Goal: Task Accomplishment & Management: Manage account settings

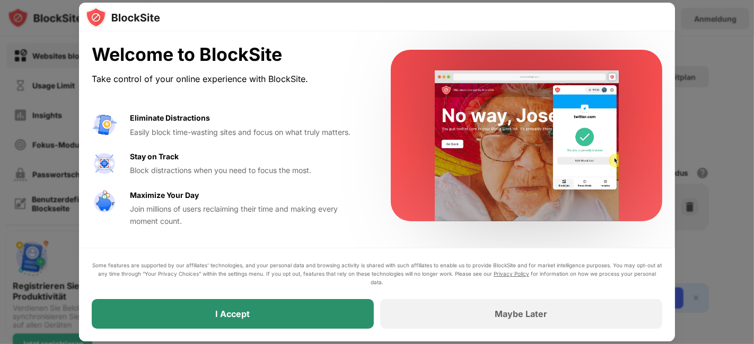
click at [229, 309] on div "I Accept" at bounding box center [233, 314] width 34 height 11
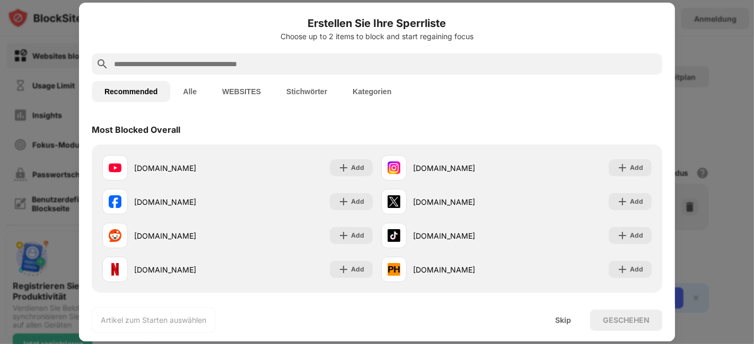
click at [170, 63] on input "text" at bounding box center [385, 64] width 545 height 13
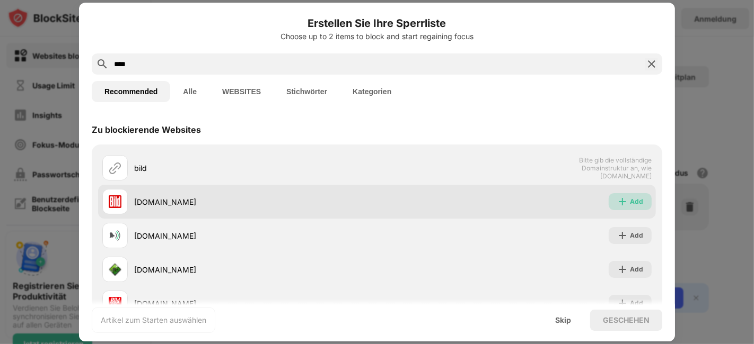
click at [630, 199] on div "Add" at bounding box center [636, 202] width 13 height 11
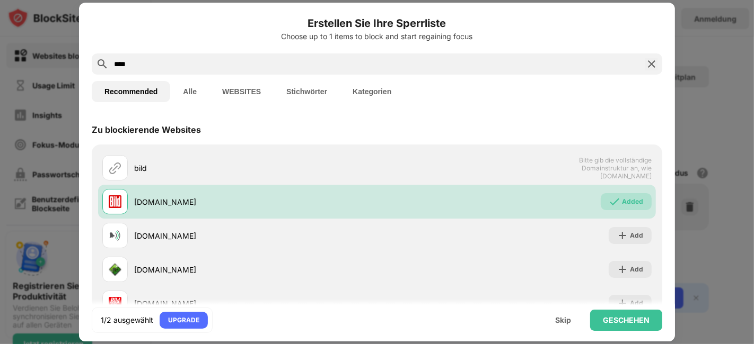
click at [200, 63] on input "****" at bounding box center [377, 64] width 528 height 13
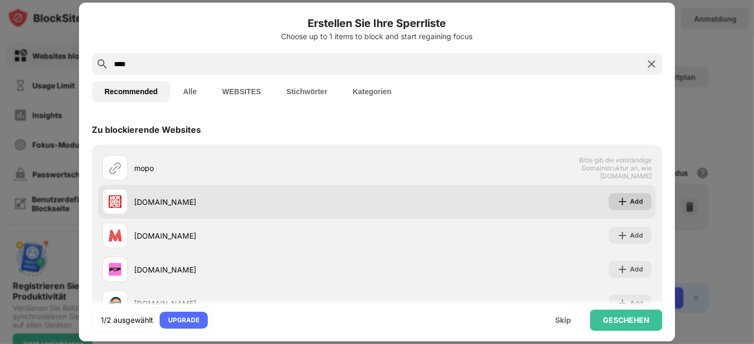
click at [617, 206] on img at bounding box center [622, 202] width 11 height 11
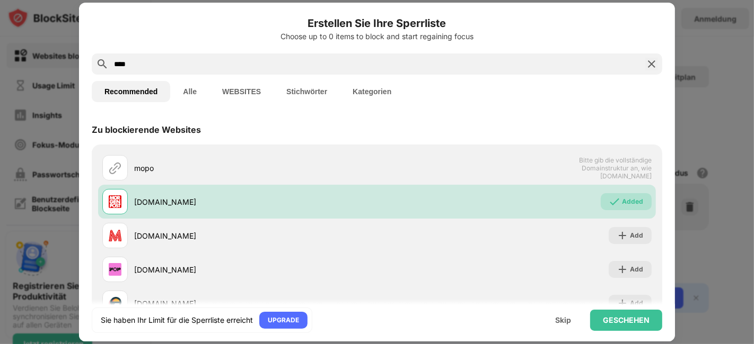
click at [202, 61] on input "****" at bounding box center [377, 64] width 528 height 13
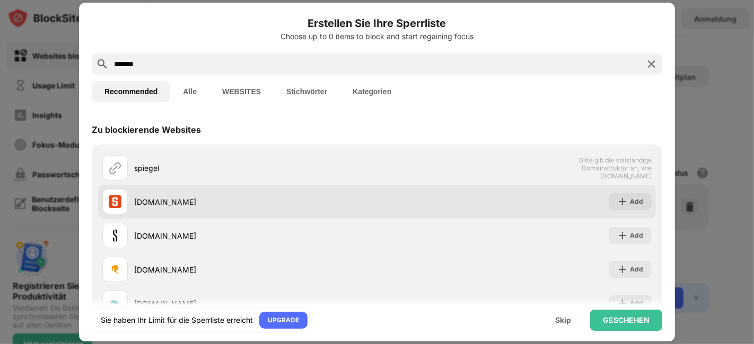
type input "*******"
click at [214, 199] on div "[DOMAIN_NAME]" at bounding box center [255, 202] width 243 height 11
click at [617, 203] on img at bounding box center [622, 202] width 11 height 11
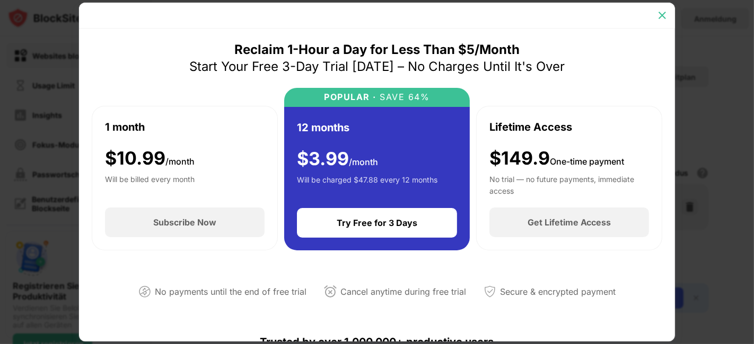
click at [655, 17] on div at bounding box center [661, 15] width 17 height 17
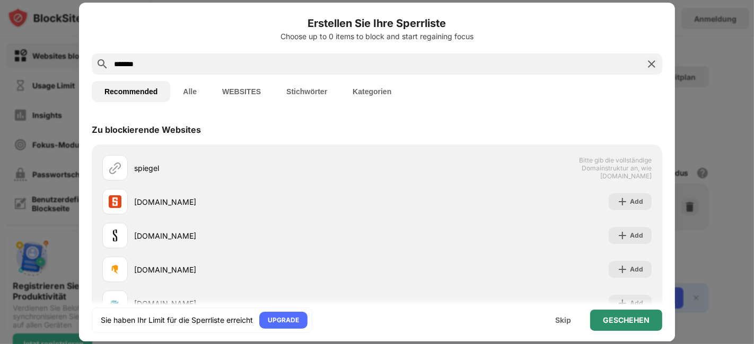
click at [644, 309] on div "GESCHEHEN" at bounding box center [626, 320] width 72 height 21
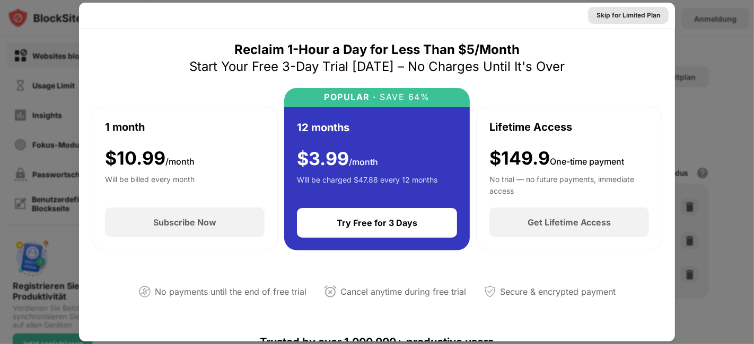
click at [605, 19] on div "Skip for Limited Plan" at bounding box center [628, 15] width 64 height 11
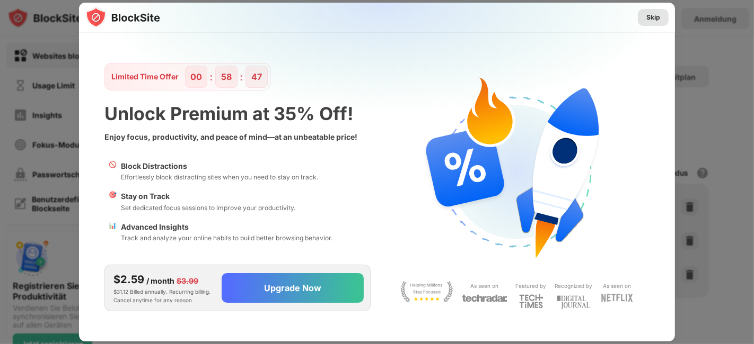
click at [656, 17] on div "Skip" at bounding box center [653, 17] width 14 height 11
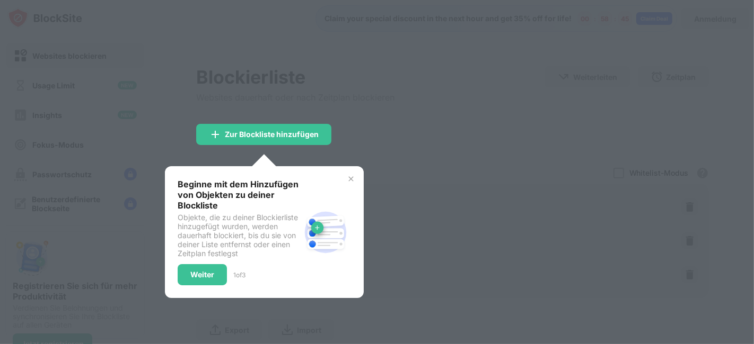
click at [350, 178] on img at bounding box center [351, 179] width 8 height 8
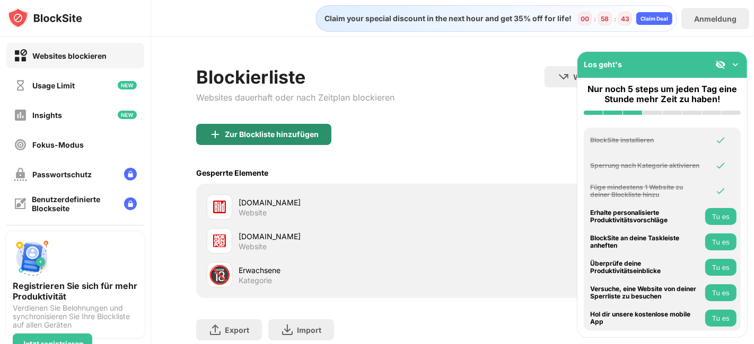
click at [290, 138] on div "Zur Blockliste hinzufügen" at bounding box center [272, 134] width 94 height 8
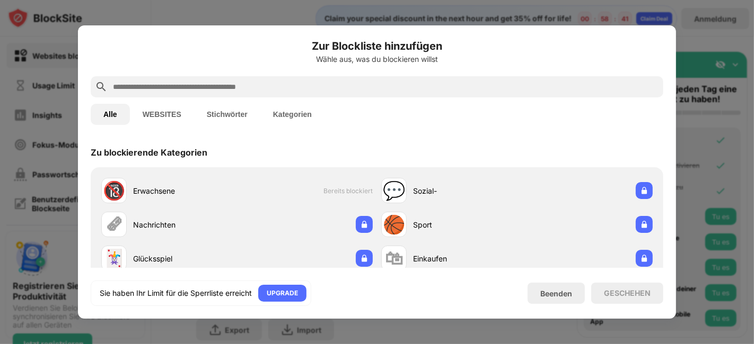
click at [180, 88] on input "text" at bounding box center [385, 87] width 547 height 13
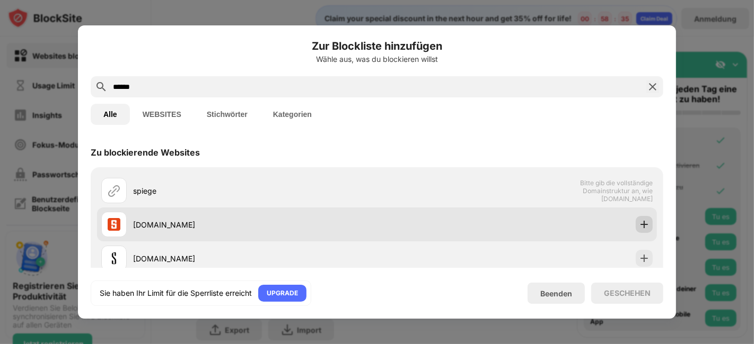
type input "******"
click at [639, 222] on img at bounding box center [644, 224] width 11 height 11
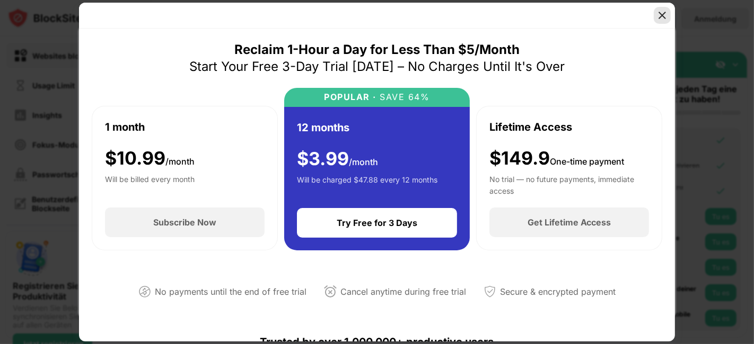
click at [662, 13] on img at bounding box center [662, 15] width 11 height 11
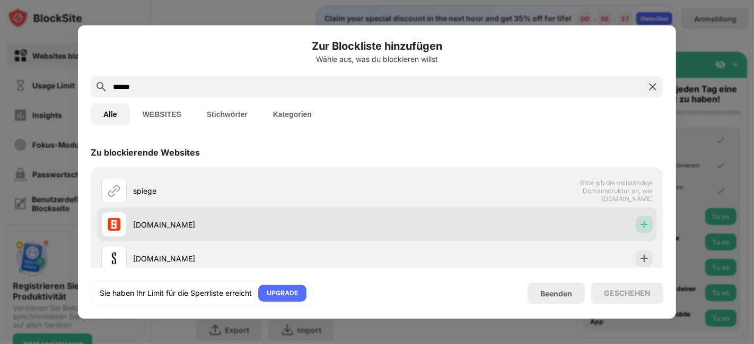
click at [635, 230] on div at bounding box center [643, 224] width 17 height 17
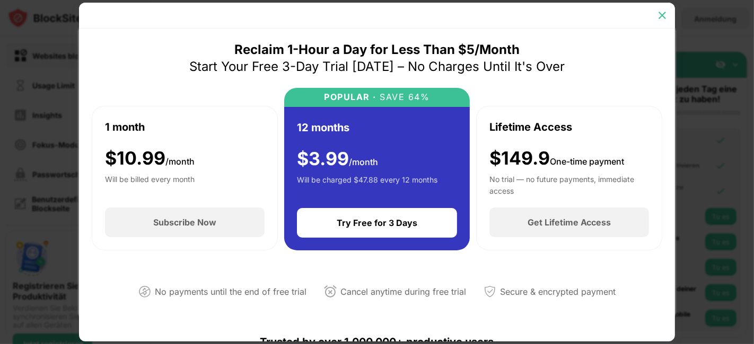
click at [659, 20] on img at bounding box center [662, 15] width 11 height 11
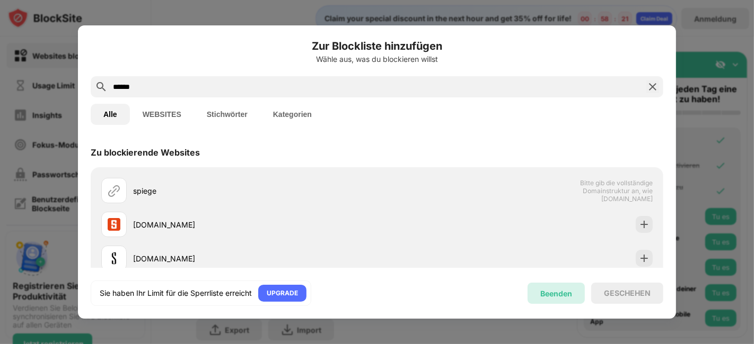
click at [569, 295] on div "Beenden" at bounding box center [556, 293] width 32 height 9
